Goal: Find specific page/section: Find specific page/section

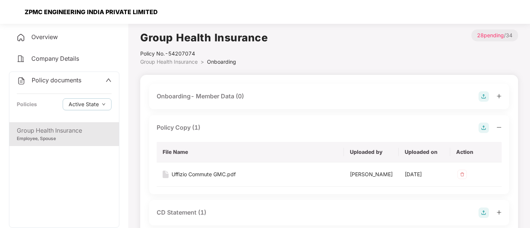
scroll to position [6, 0]
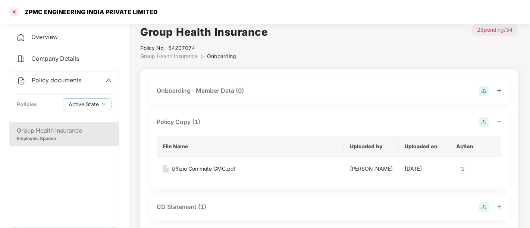
click at [13, 11] on div at bounding box center [14, 12] width 12 height 12
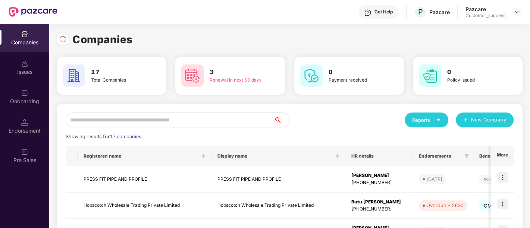
click at [13, 11] on img at bounding box center [33, 12] width 48 height 10
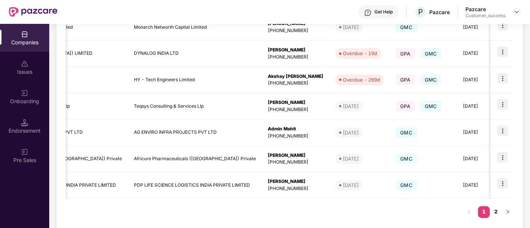
scroll to position [242, 0]
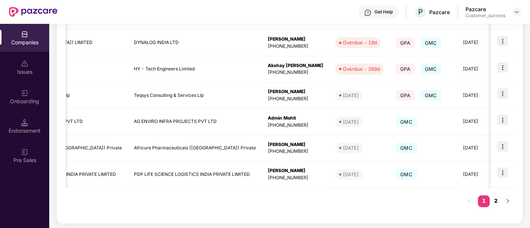
click at [496, 200] on link "2" at bounding box center [496, 200] width 12 height 11
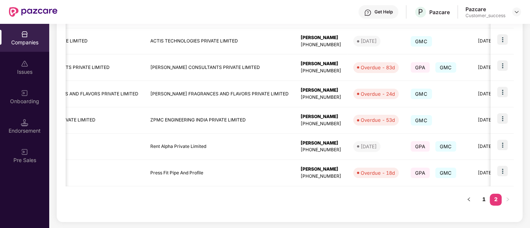
scroll to position [163, 0]
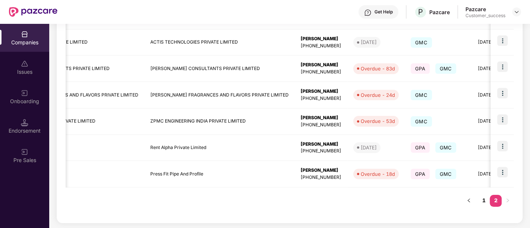
click at [496, 200] on link "2" at bounding box center [496, 200] width 12 height 11
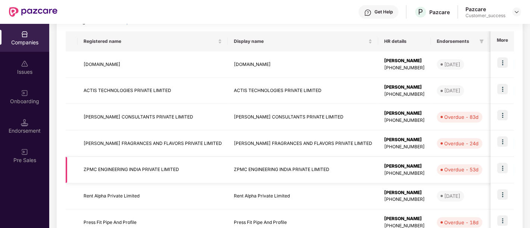
scroll to position [115, 0]
click at [502, 140] on img at bounding box center [502, 142] width 10 height 10
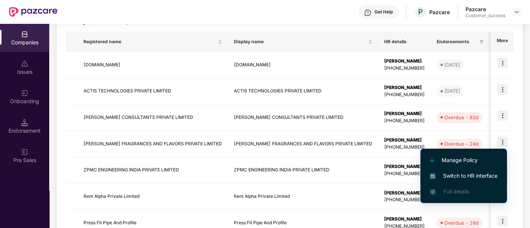
click at [474, 175] on span "Switch to HR interface" at bounding box center [464, 176] width 68 height 8
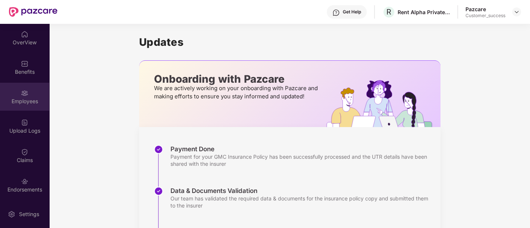
click at [14, 103] on div "Employees" at bounding box center [24, 101] width 49 height 7
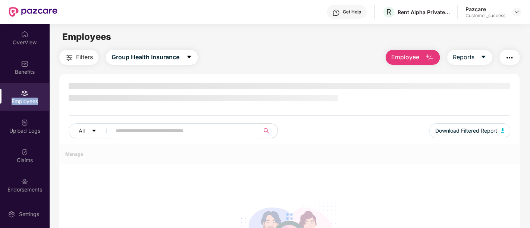
click at [14, 103] on div "Employees" at bounding box center [24, 101] width 49 height 7
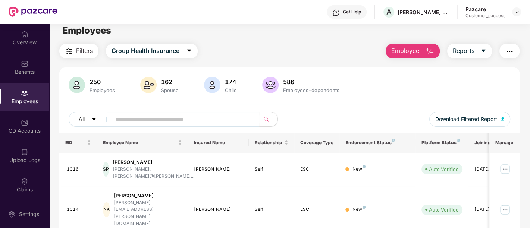
scroll to position [6, 0]
click at [187, 120] on input "text" at bounding box center [183, 119] width 134 height 11
